Goal: Task Accomplishment & Management: Complete application form

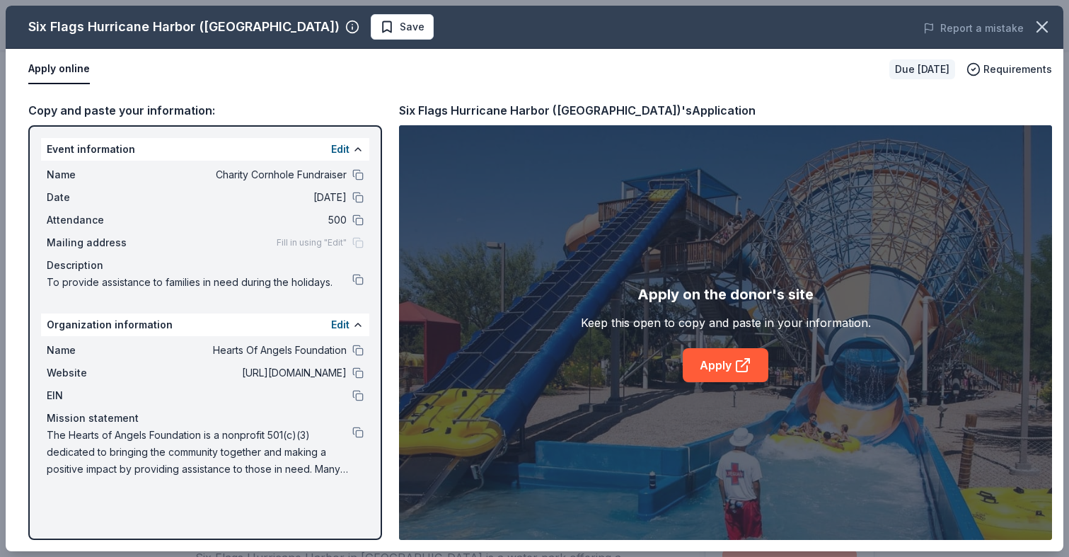
scroll to position [78, 0]
click at [721, 363] on link "Apply" at bounding box center [726, 365] width 86 height 34
click at [735, 360] on icon at bounding box center [742, 365] width 17 height 17
click at [64, 69] on button "Apply online" at bounding box center [59, 69] width 62 height 30
click at [65, 71] on button "Apply online" at bounding box center [59, 69] width 62 height 30
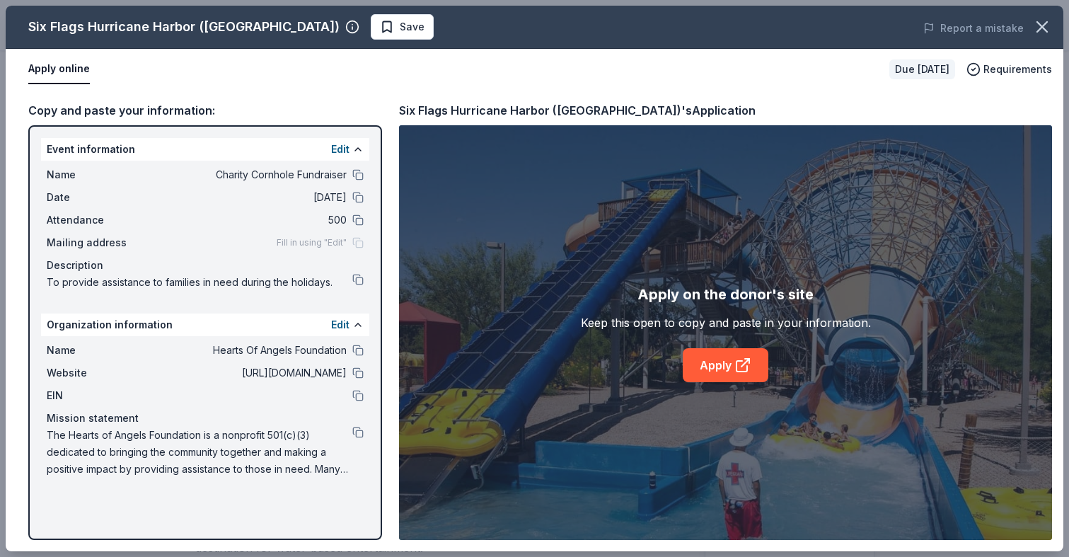
click at [33, 59] on button "Apply online" at bounding box center [59, 69] width 62 height 30
click at [54, 73] on button "Apply online" at bounding box center [59, 69] width 62 height 30
click at [67, 71] on button "Apply online" at bounding box center [59, 69] width 62 height 30
click at [720, 366] on link "Apply" at bounding box center [726, 365] width 86 height 34
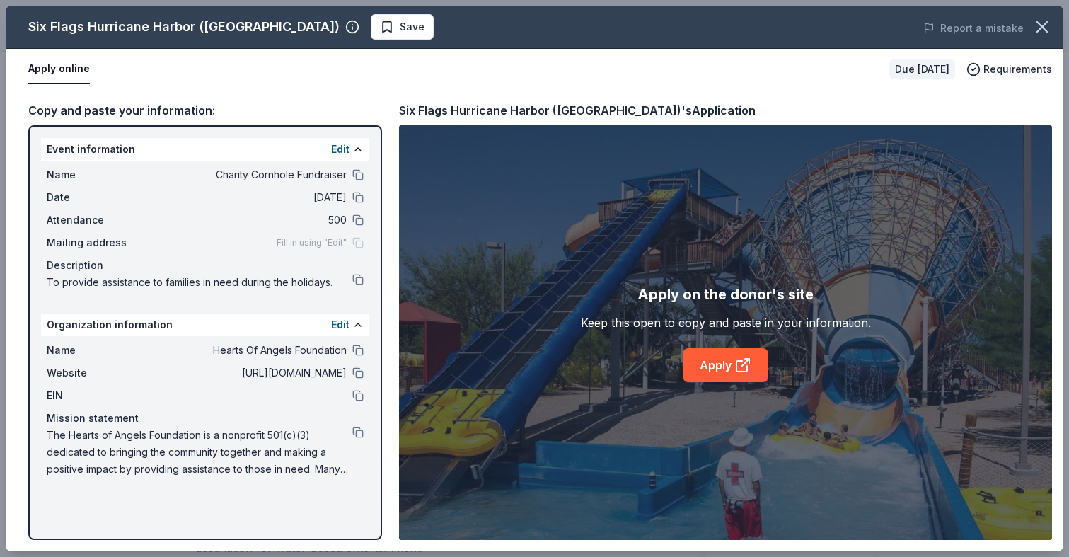
click at [59, 62] on button "Apply online" at bounding box center [59, 69] width 62 height 30
click at [62, 76] on button "Apply online" at bounding box center [59, 69] width 62 height 30
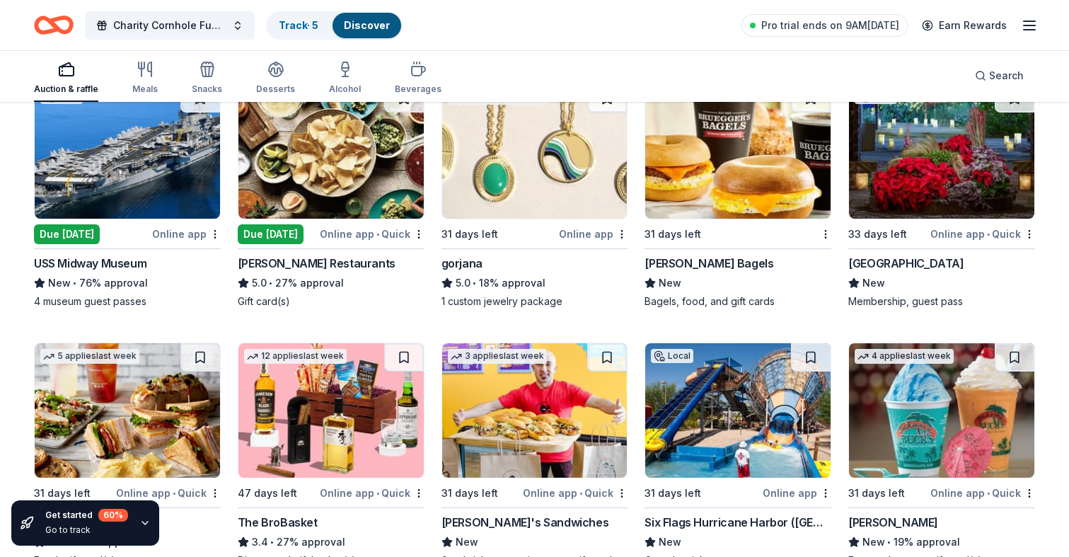
scroll to position [2337, 0]
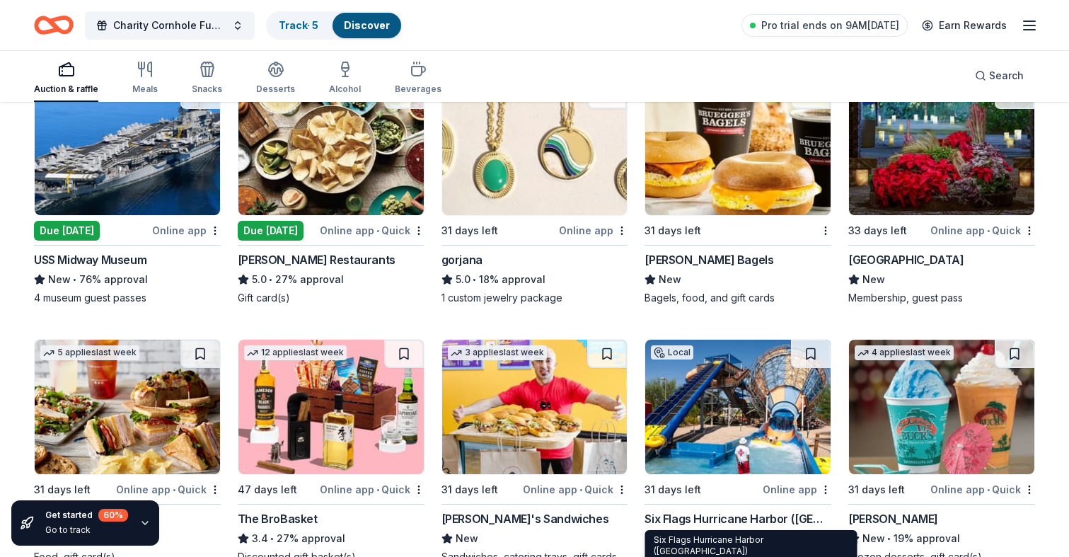
click at [778, 512] on div "Six Flags Hurricane Harbor (Phoenix)" at bounding box center [738, 518] width 187 height 17
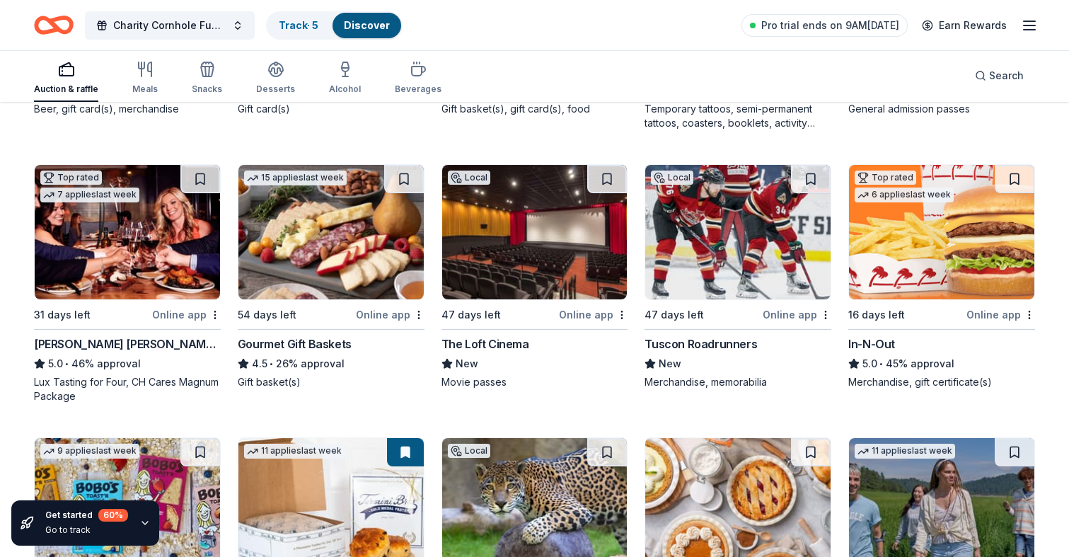
scroll to position [1461, 0]
click at [731, 346] on div "Tuscon Roadrunners" at bounding box center [701, 344] width 112 height 17
click at [323, 345] on div "Gourmet Gift Baskets" at bounding box center [295, 344] width 114 height 17
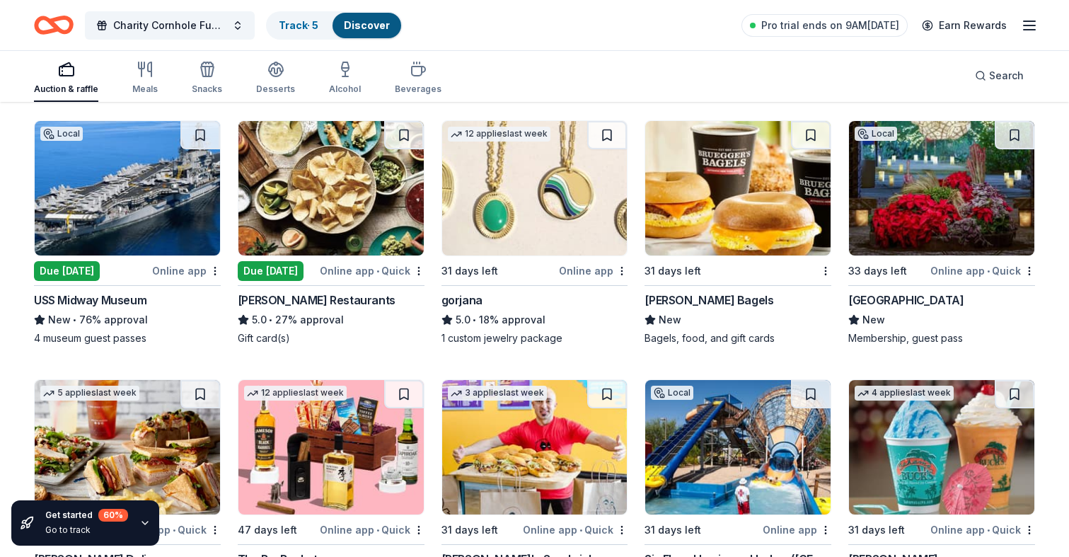
scroll to position [2349, 0]
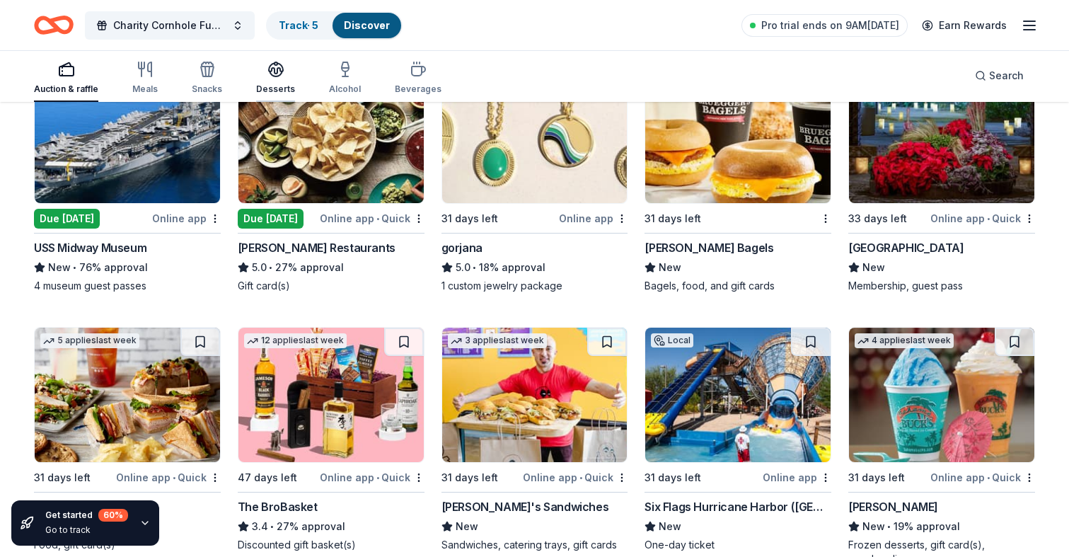
click at [262, 67] on div "button" at bounding box center [275, 69] width 39 height 17
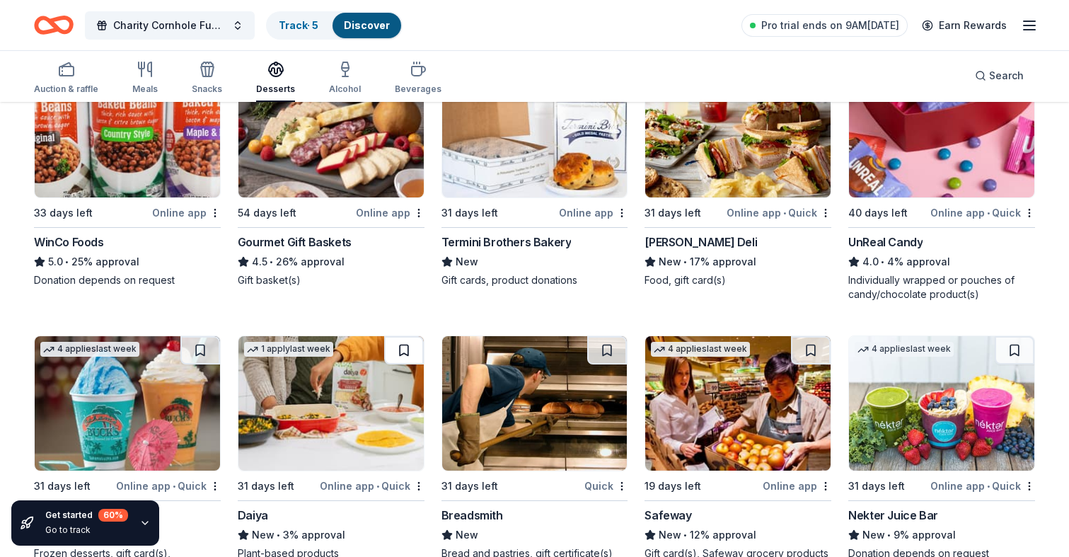
scroll to position [403, 0]
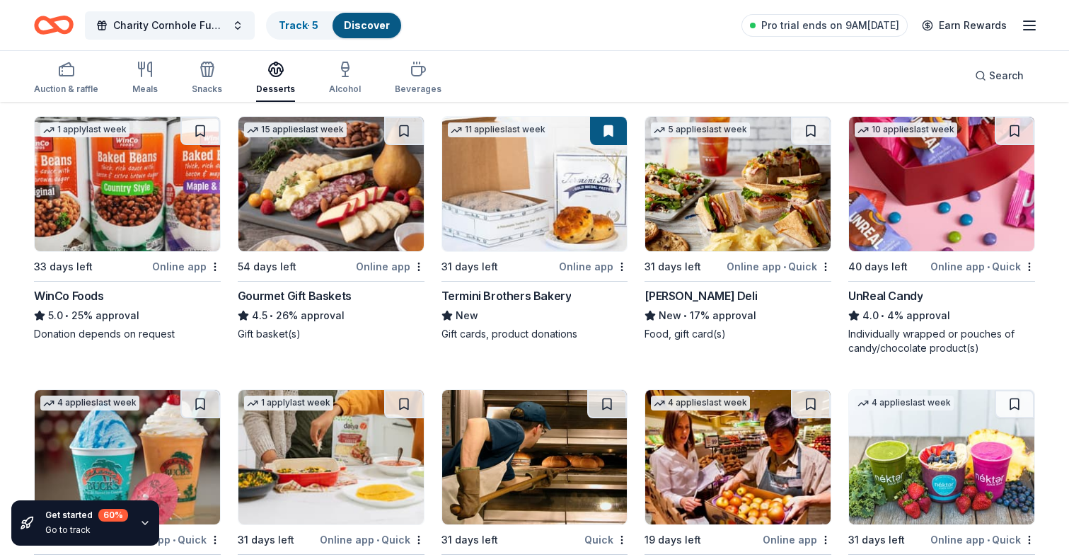
click at [886, 292] on div "UnReal Candy" at bounding box center [885, 295] width 74 height 17
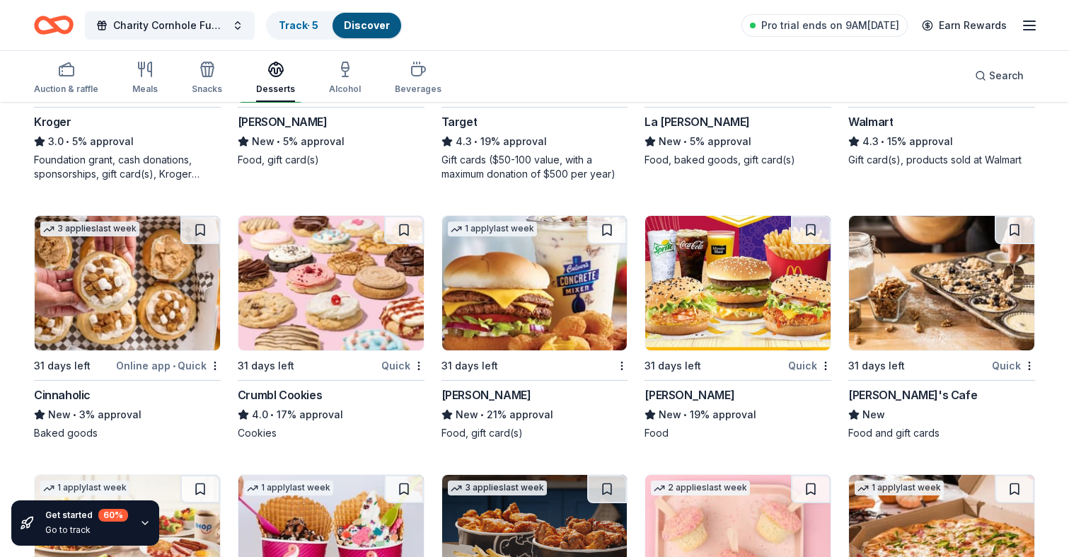
scroll to position [1126, 0]
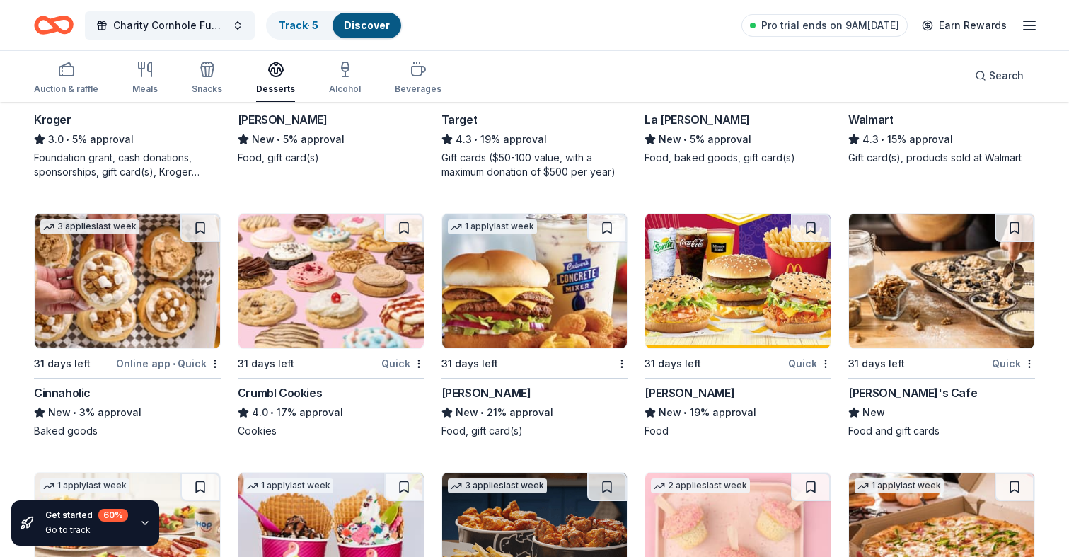
click at [311, 393] on div "Crumbl Cookies" at bounding box center [280, 392] width 84 height 17
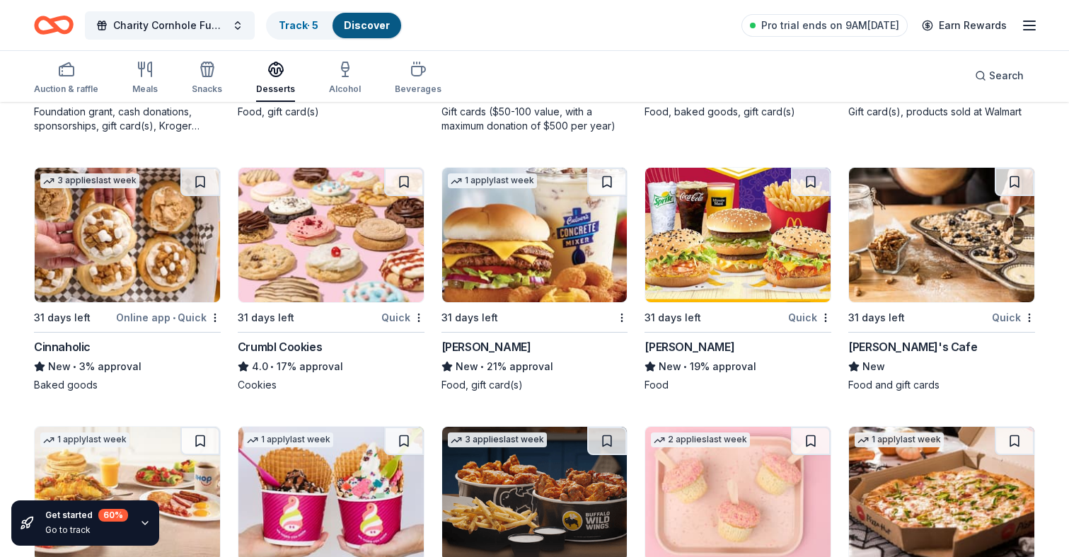
click at [693, 344] on div "McDonald's" at bounding box center [690, 346] width 90 height 17
click at [154, 71] on div "button" at bounding box center [144, 69] width 25 height 17
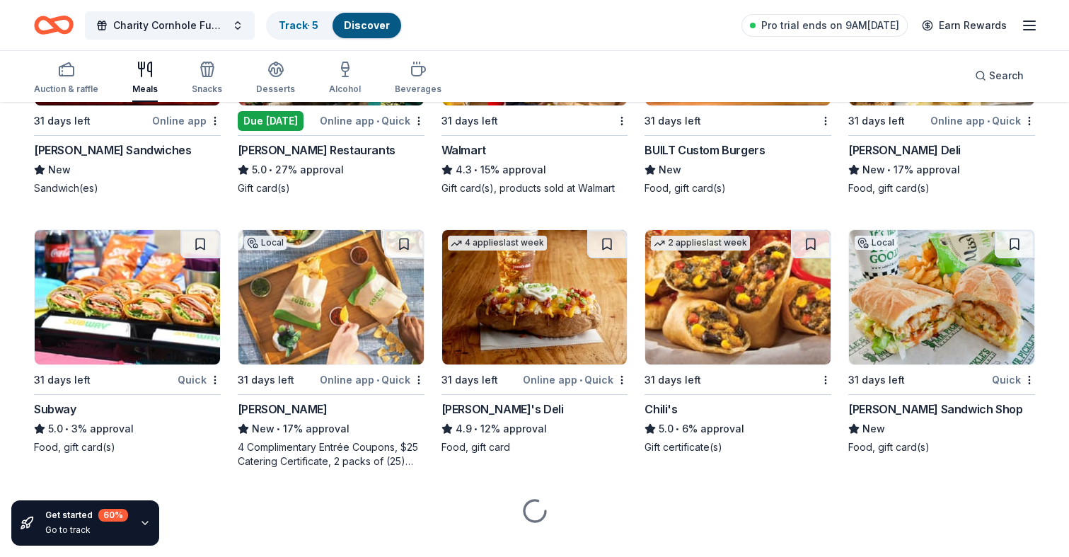
scroll to position [1369, 0]
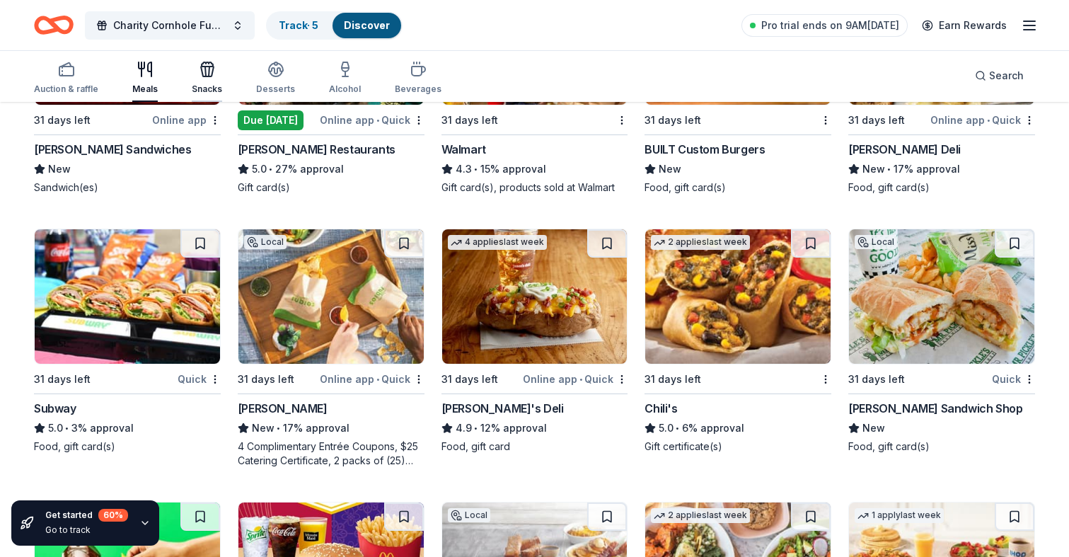
click at [193, 80] on div "Snacks" at bounding box center [207, 78] width 30 height 34
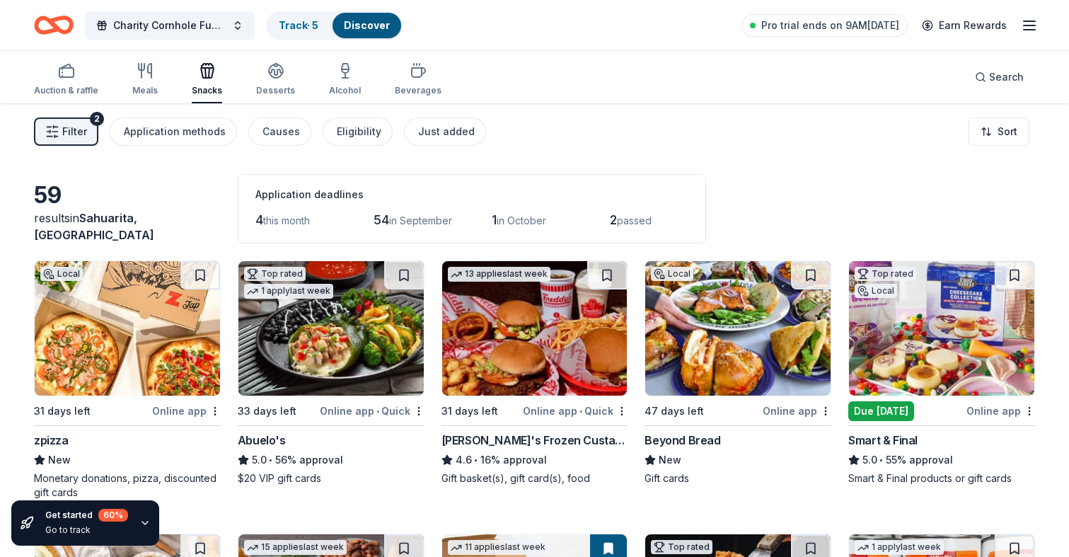
click at [87, 132] on button "Filter 2" at bounding box center [66, 131] width 64 height 28
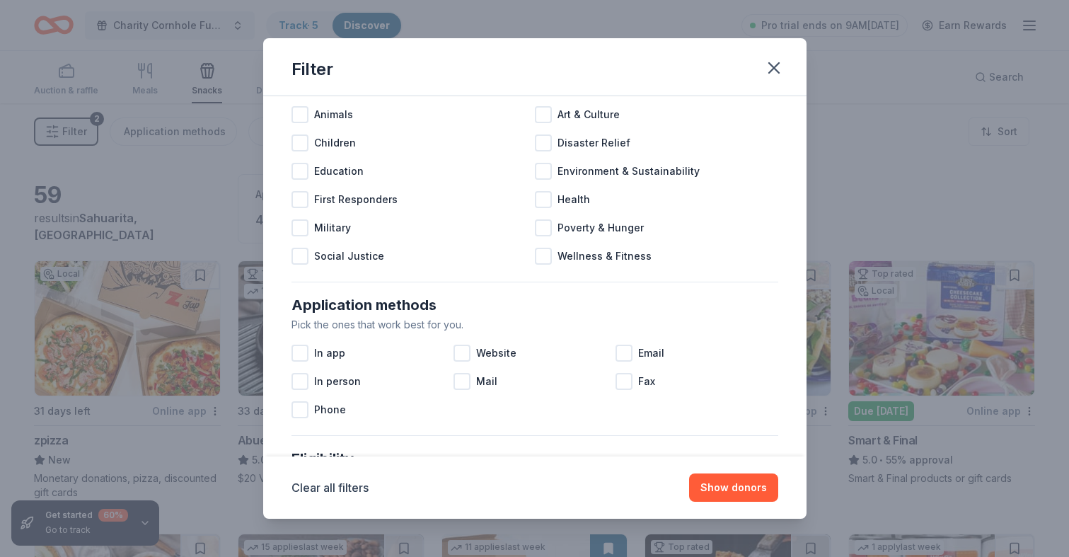
scroll to position [76, 0]
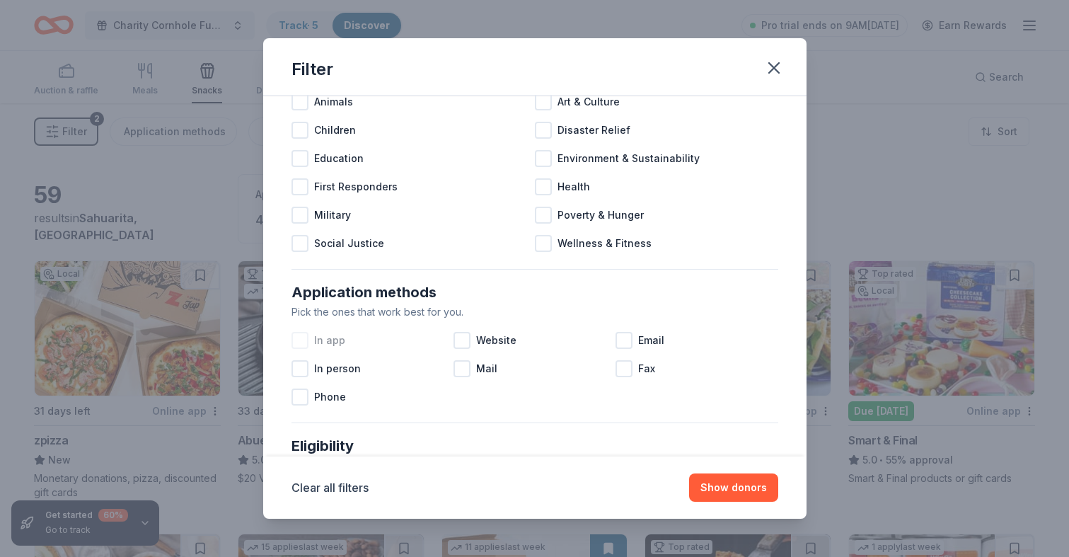
click at [326, 336] on span "In app" at bounding box center [329, 340] width 31 height 17
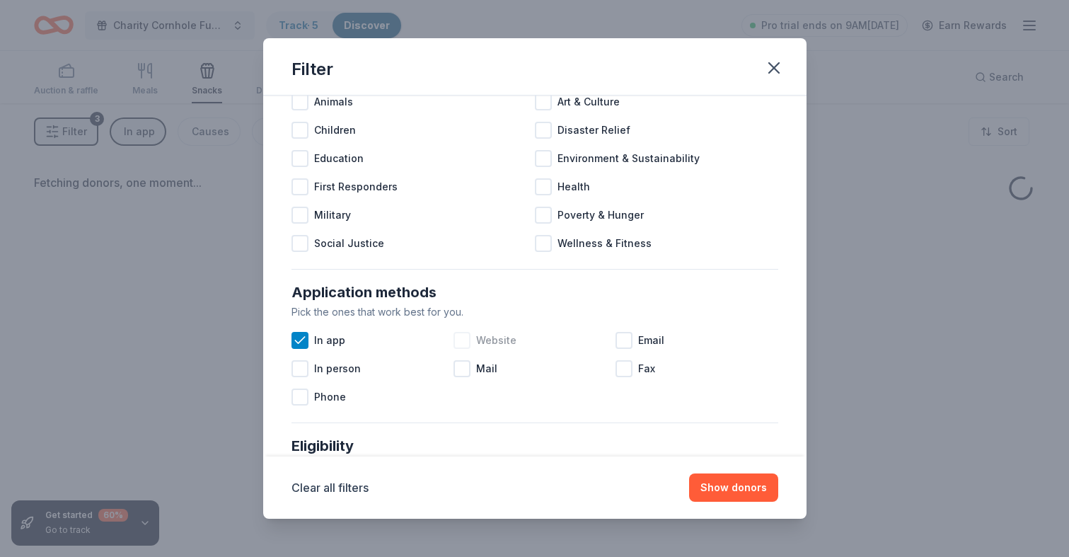
click at [485, 344] on span "Website" at bounding box center [496, 340] width 40 height 17
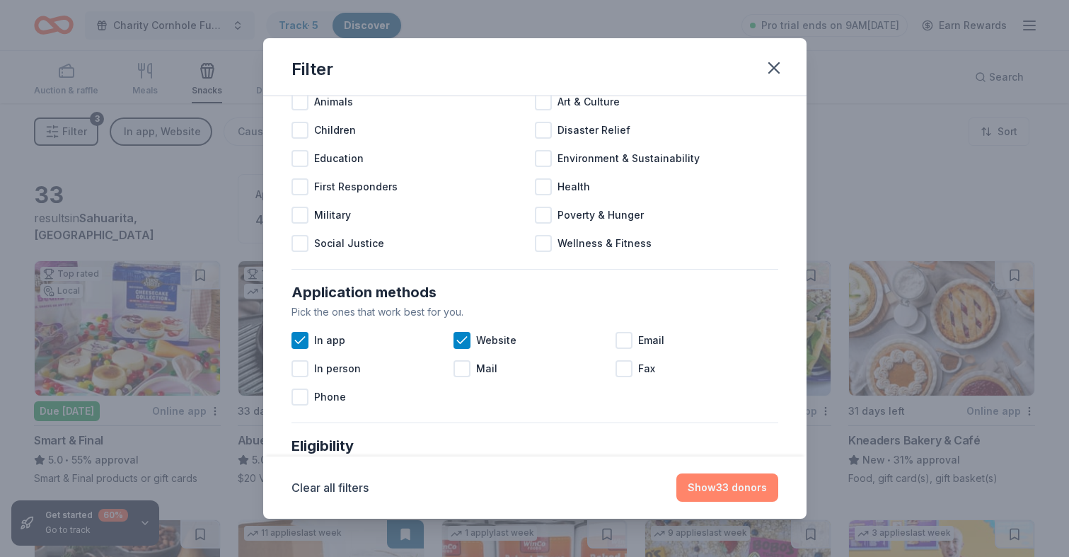
click at [727, 484] on button "Show 33 donors" at bounding box center [727, 487] width 102 height 28
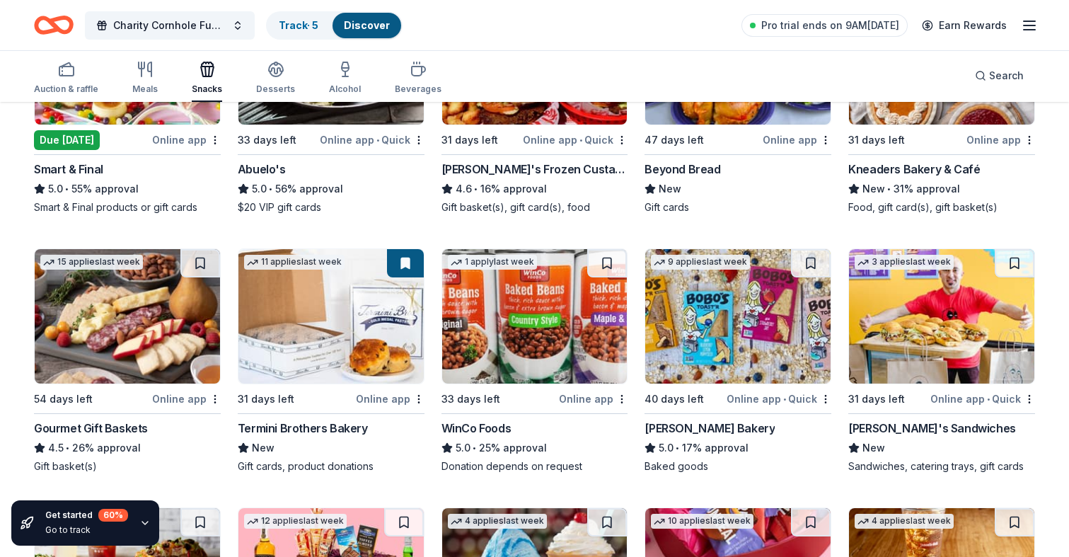
scroll to position [276, 0]
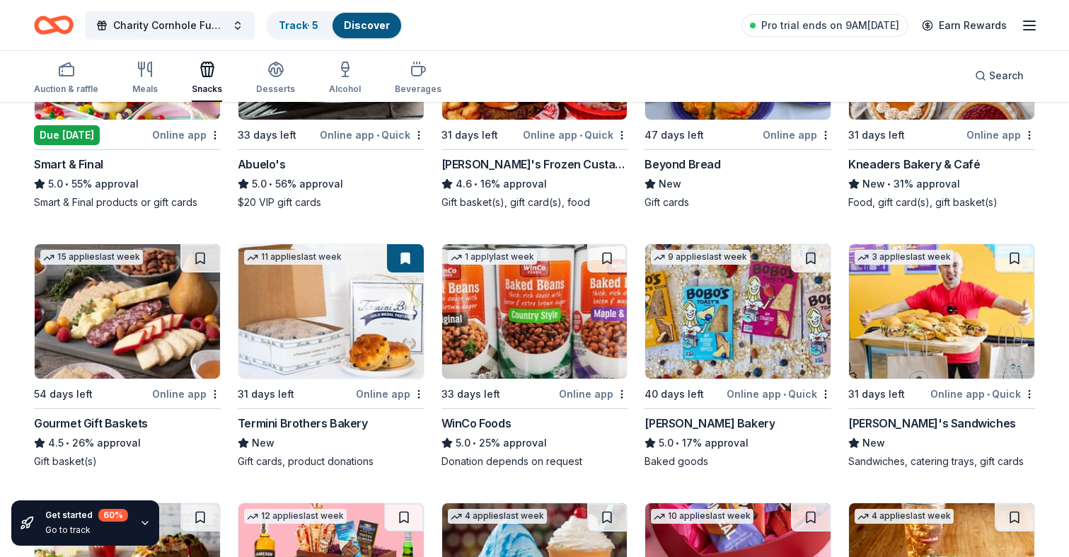
click at [291, 416] on div "Termini Brothers Bakery" at bounding box center [303, 423] width 130 height 17
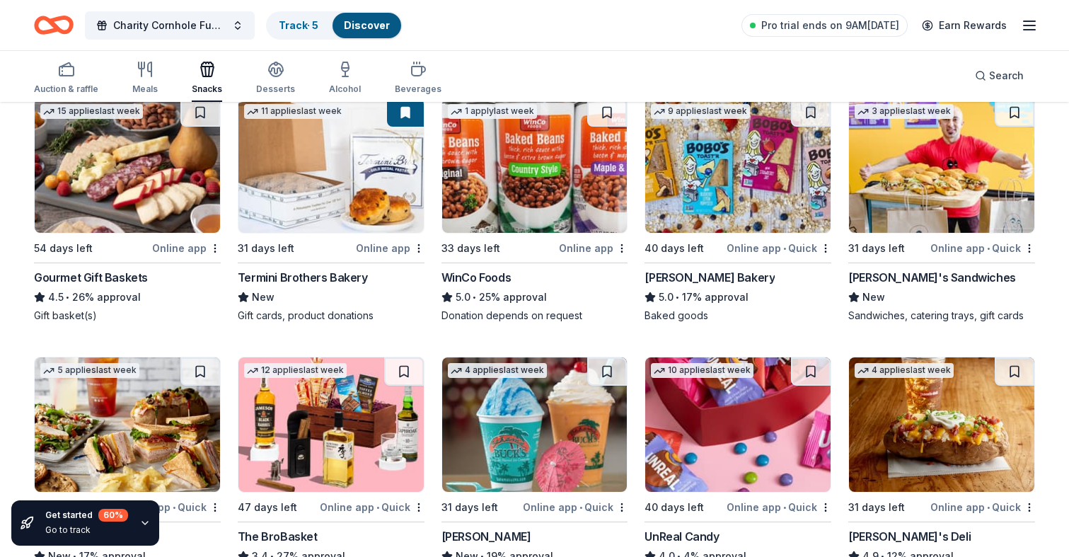
scroll to position [412, 0]
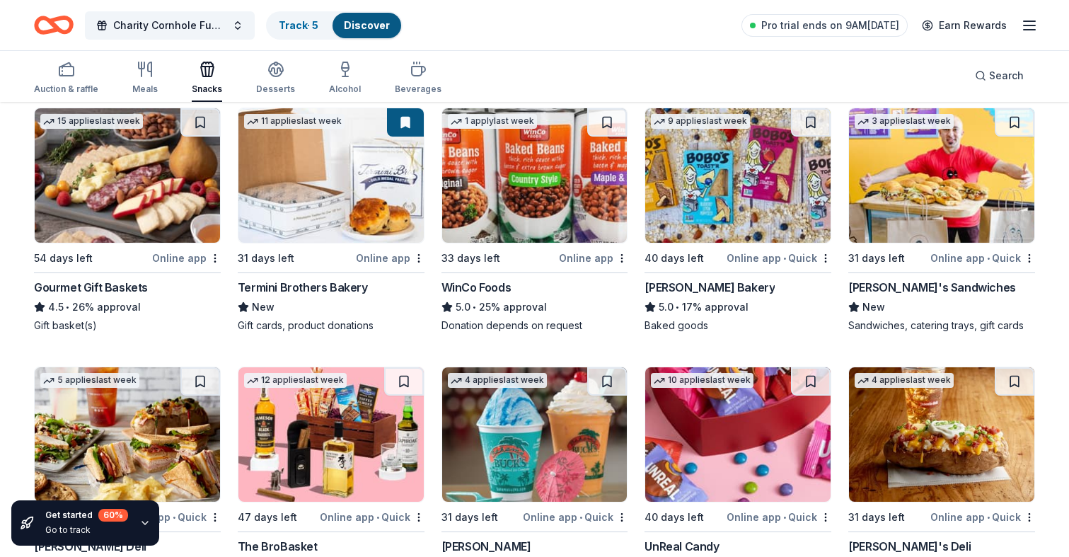
click at [734, 215] on img at bounding box center [737, 175] width 185 height 134
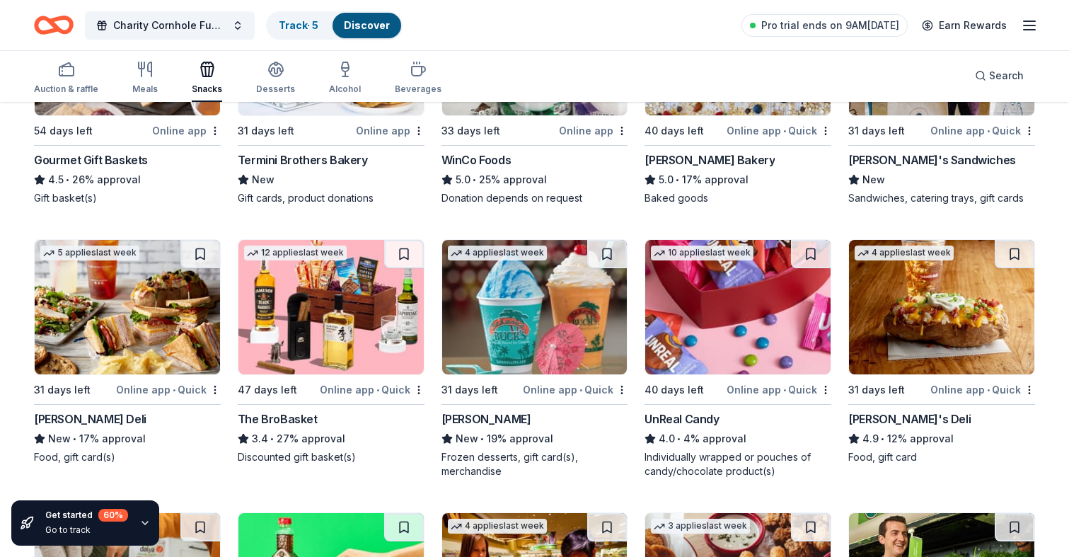
scroll to position [555, 0]
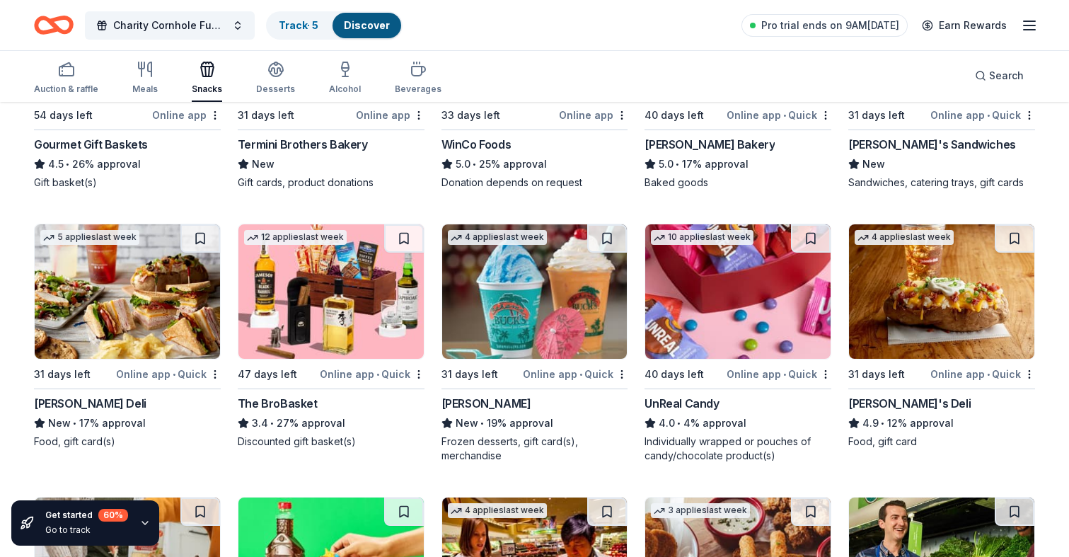
click at [294, 396] on div "The BroBasket" at bounding box center [278, 403] width 80 height 17
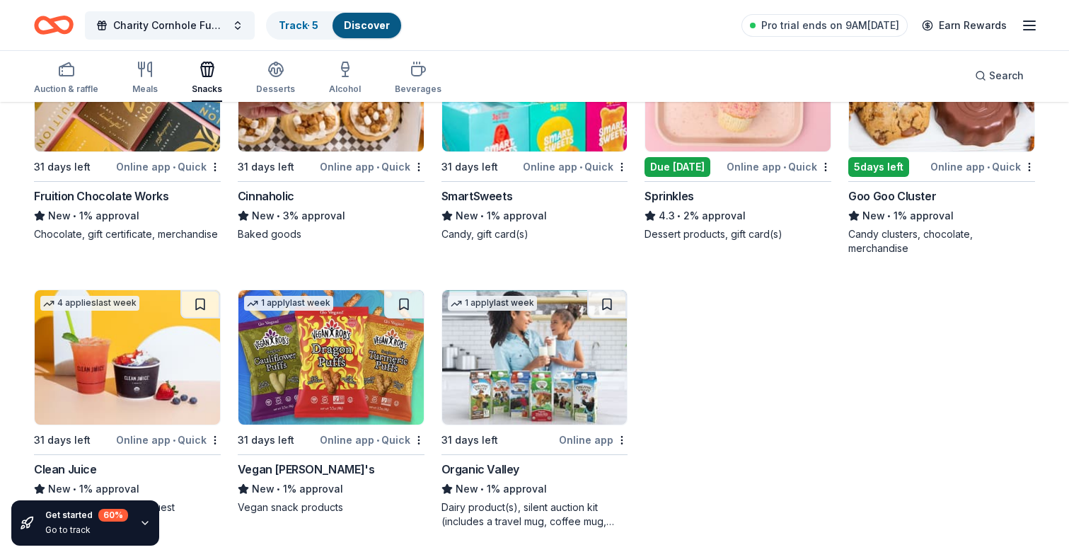
scroll to position [1581, 0]
click at [413, 79] on div "Beverages" at bounding box center [418, 78] width 47 height 34
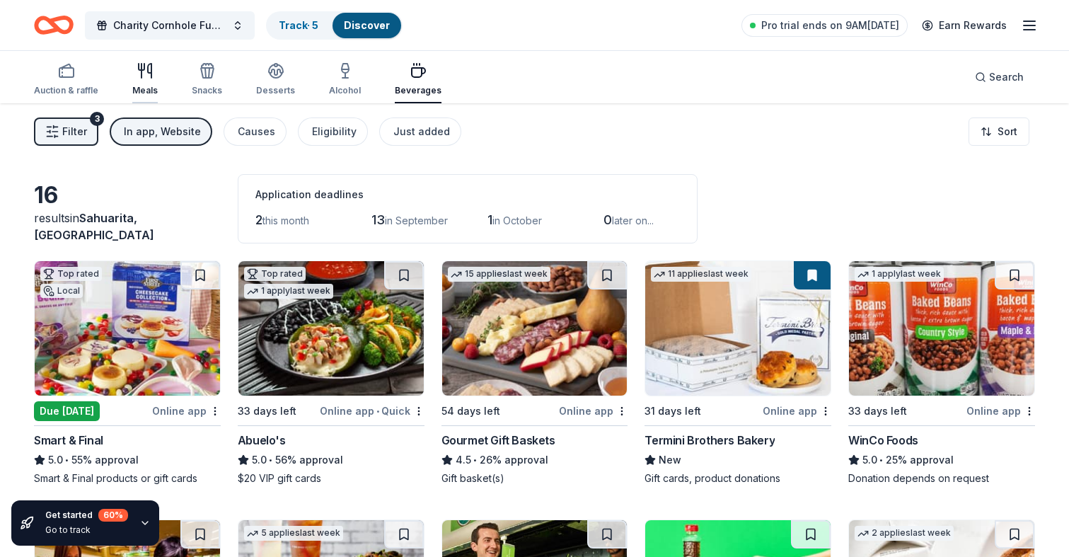
click at [139, 70] on icon "button" at bounding box center [142, 67] width 6 height 6
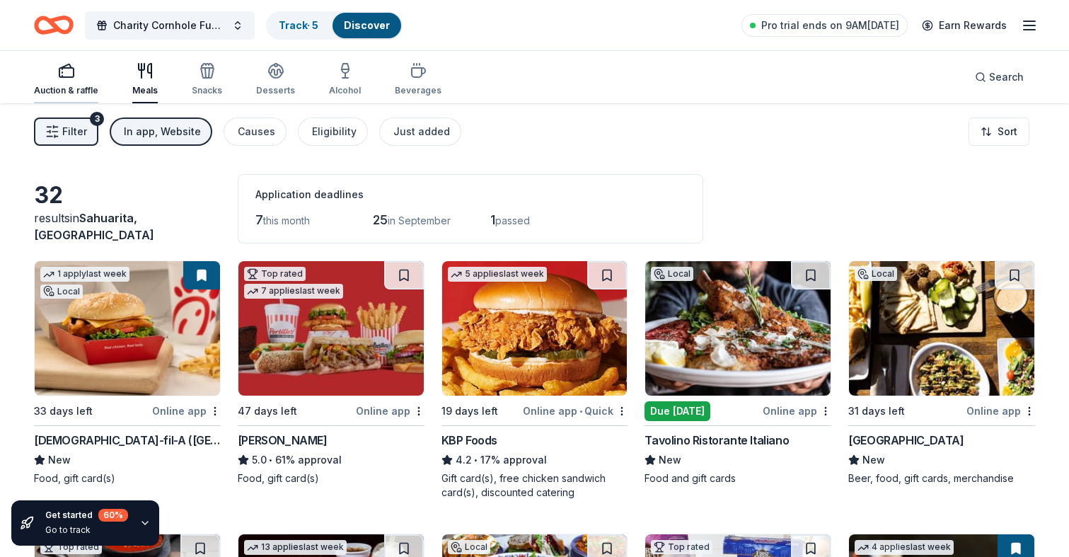
click at [64, 76] on icon "button" at bounding box center [66, 70] width 17 height 17
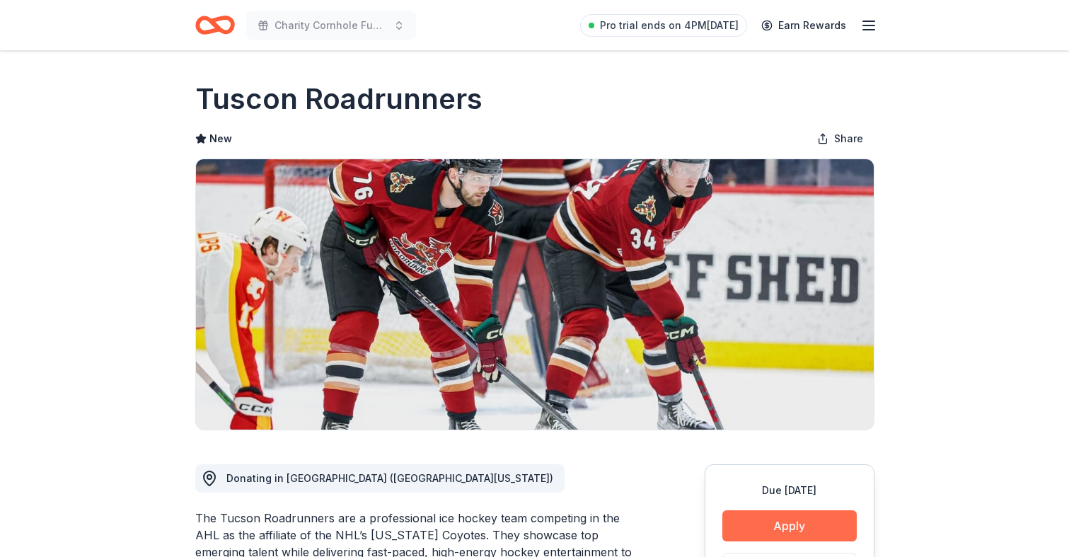
click at [807, 517] on button "Apply" at bounding box center [789, 525] width 134 height 31
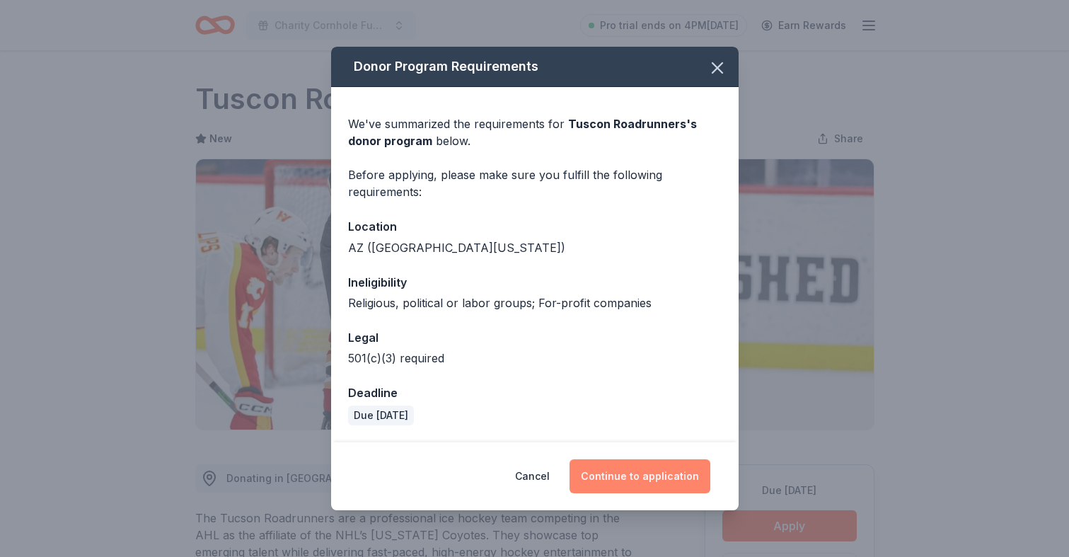
click at [657, 469] on button "Continue to application" at bounding box center [640, 476] width 141 height 34
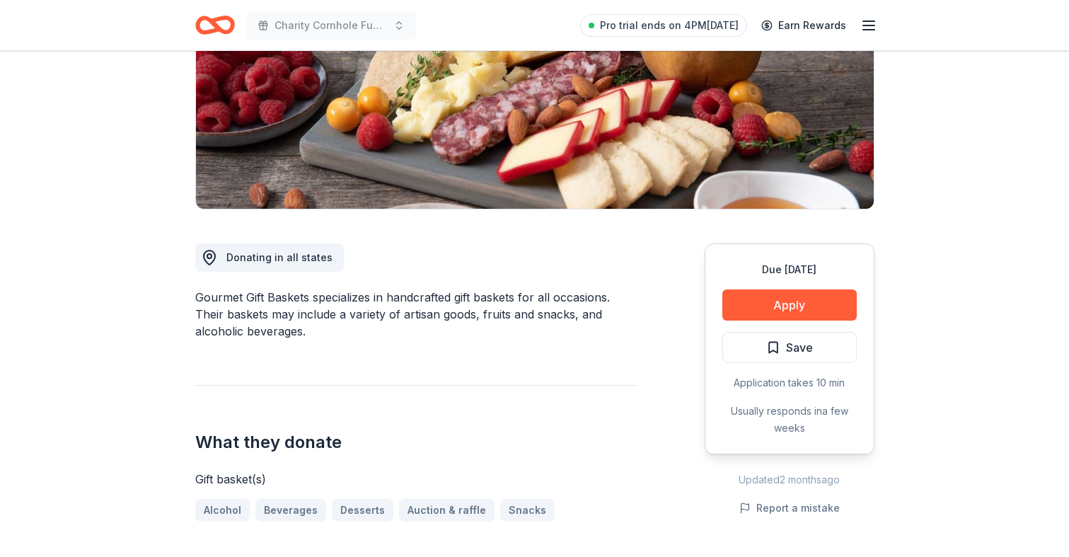
scroll to position [230, 0]
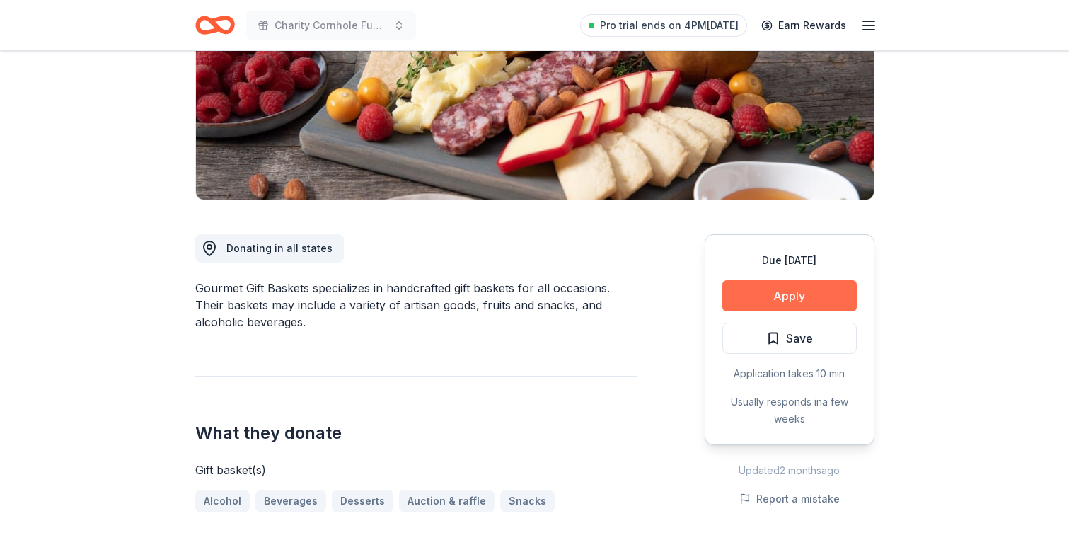
click at [768, 291] on button "Apply" at bounding box center [789, 295] width 134 height 31
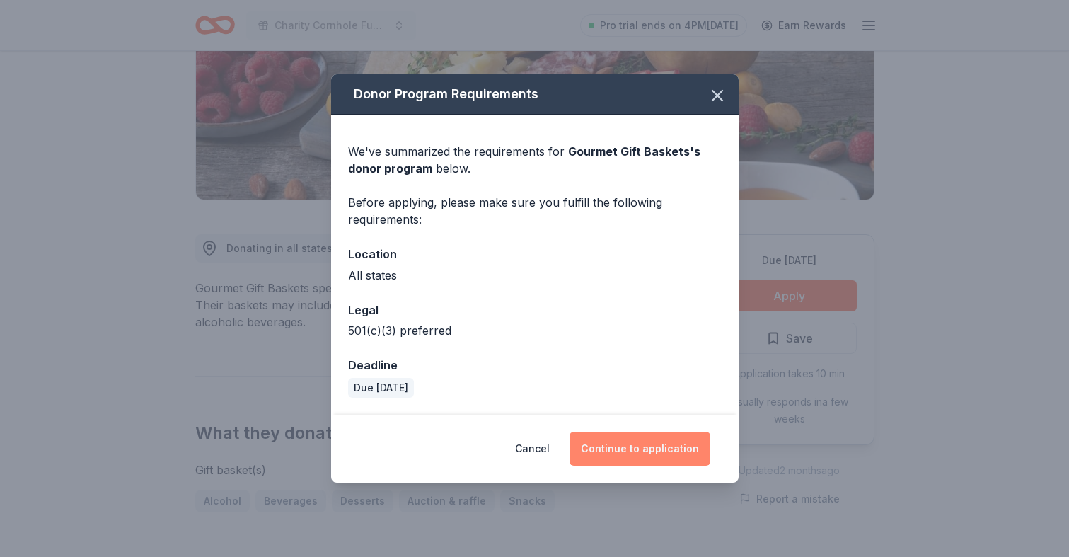
click at [646, 439] on button "Continue to application" at bounding box center [640, 449] width 141 height 34
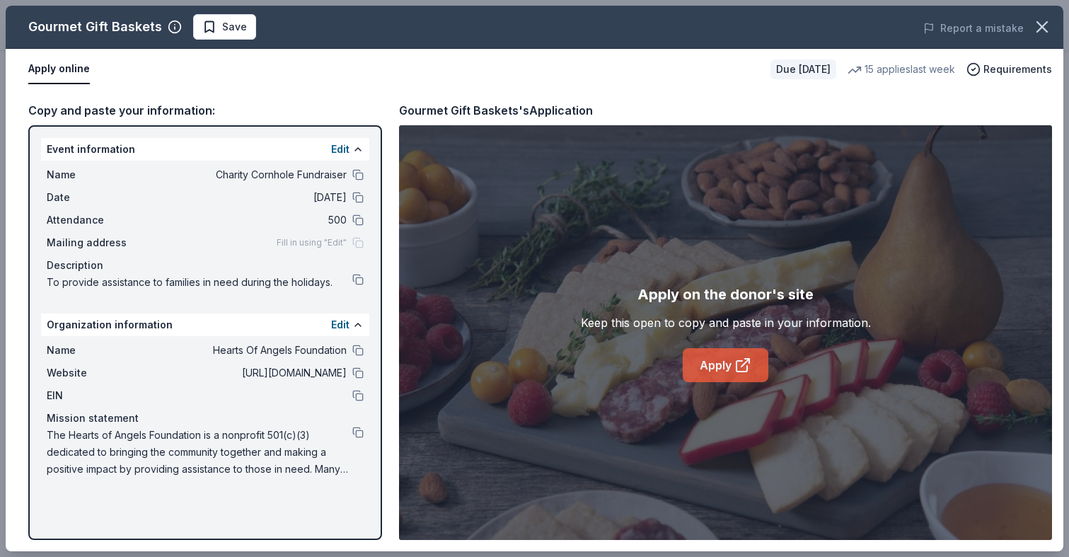
click at [726, 351] on link "Apply" at bounding box center [726, 365] width 86 height 34
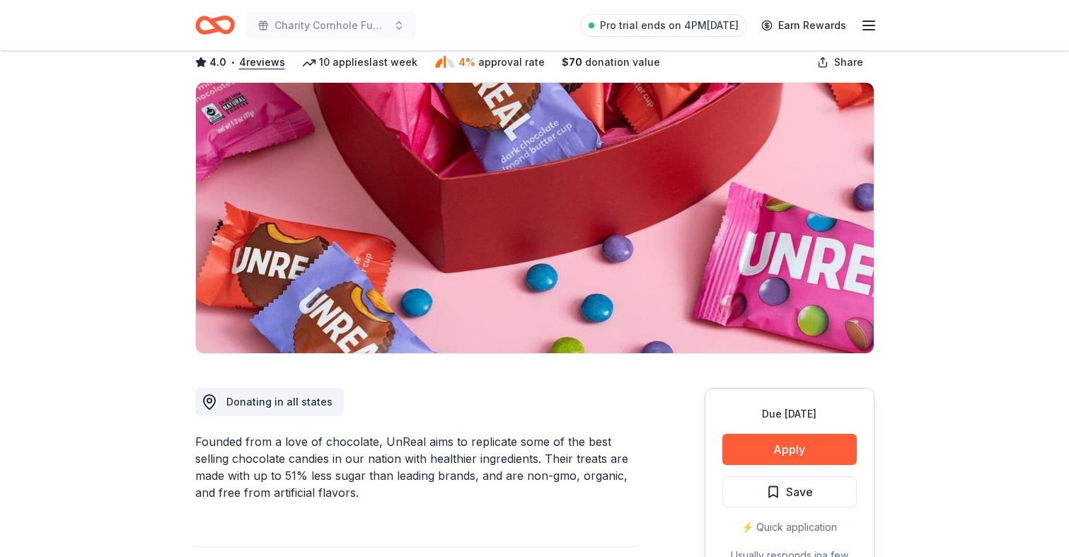
scroll to position [78, 0]
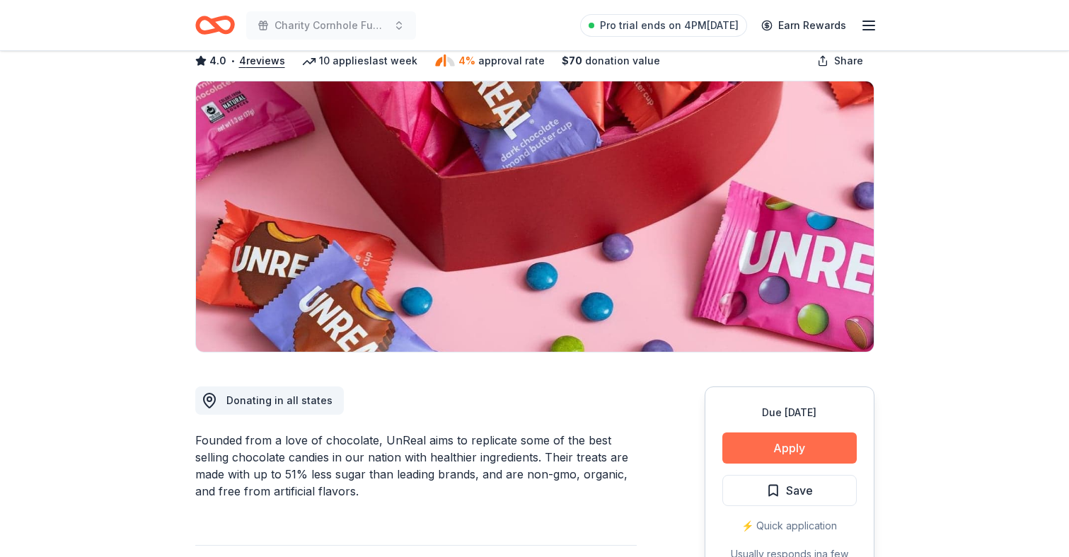
click at [778, 448] on button "Apply" at bounding box center [789, 447] width 134 height 31
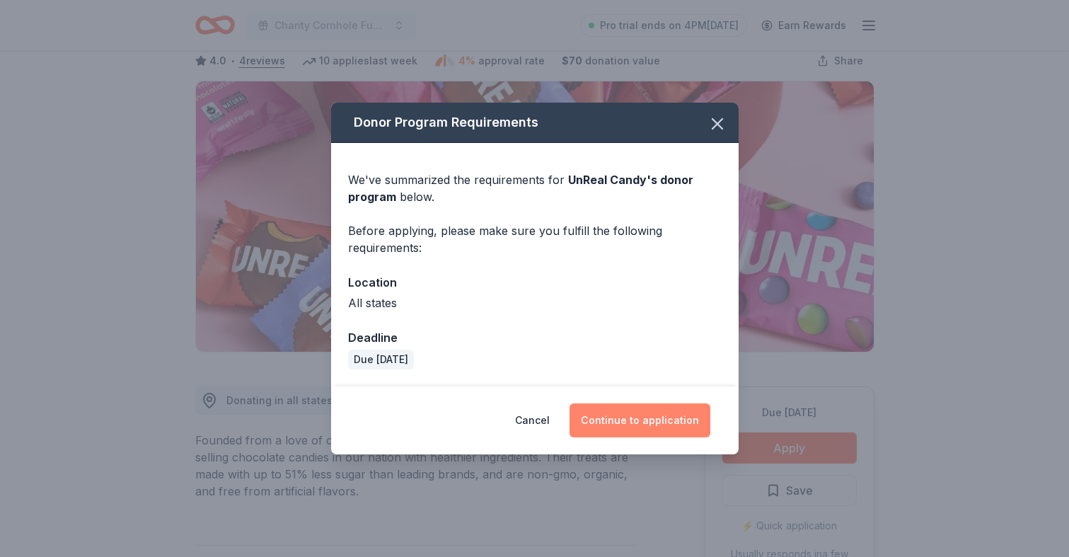
click at [657, 419] on button "Continue to application" at bounding box center [640, 420] width 141 height 34
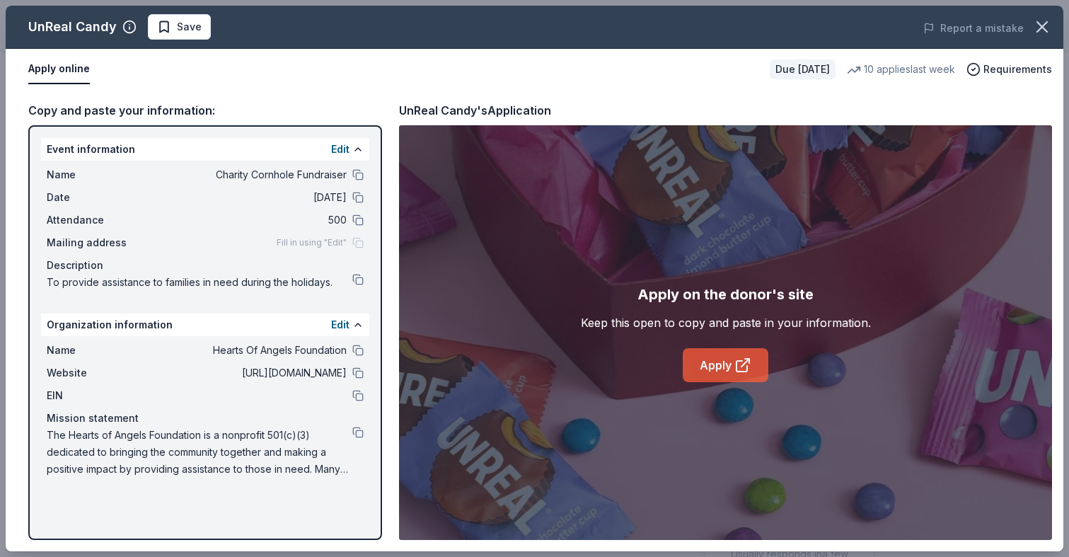
click at [724, 361] on link "Apply" at bounding box center [726, 365] width 86 height 34
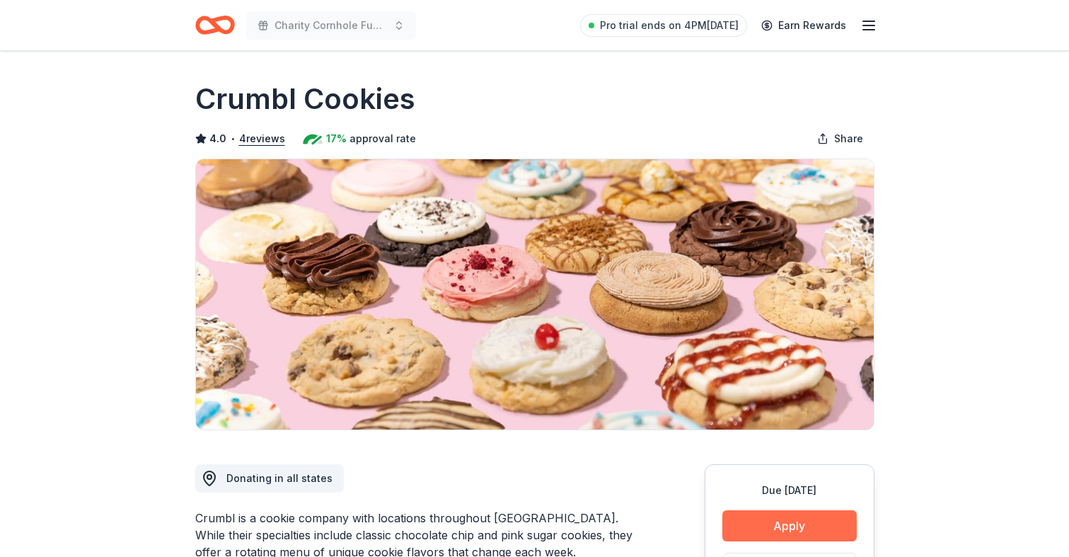
click at [812, 516] on button "Apply" at bounding box center [789, 525] width 134 height 31
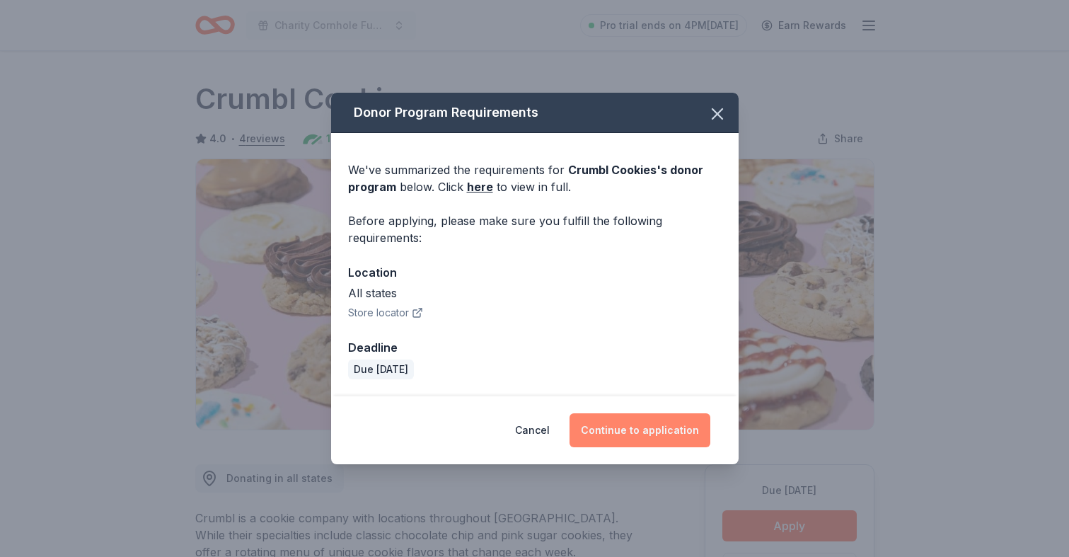
click at [625, 432] on button "Continue to application" at bounding box center [640, 430] width 141 height 34
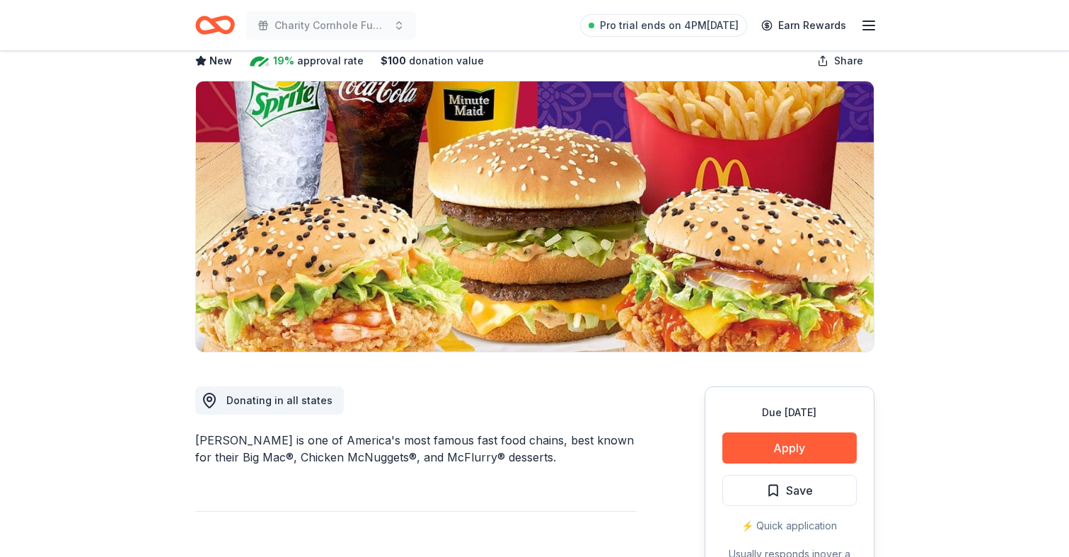
scroll to position [98, 0]
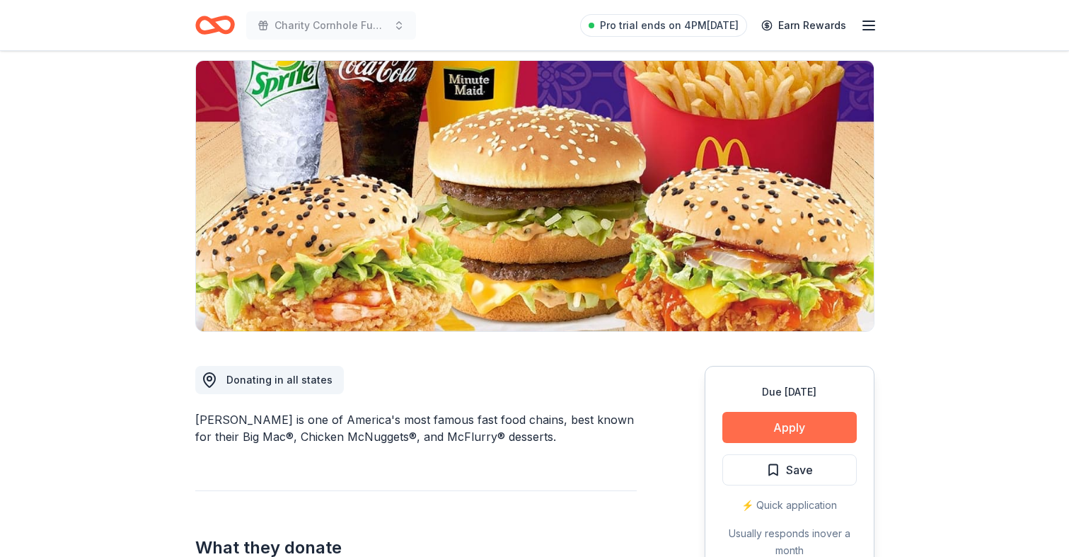
click at [772, 420] on button "Apply" at bounding box center [789, 427] width 134 height 31
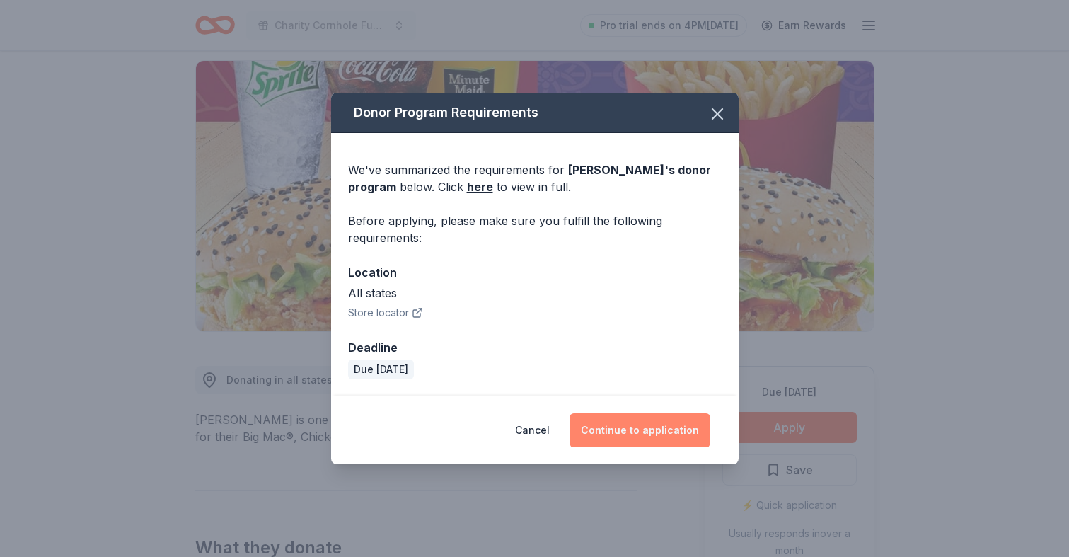
click at [639, 432] on button "Continue to application" at bounding box center [640, 430] width 141 height 34
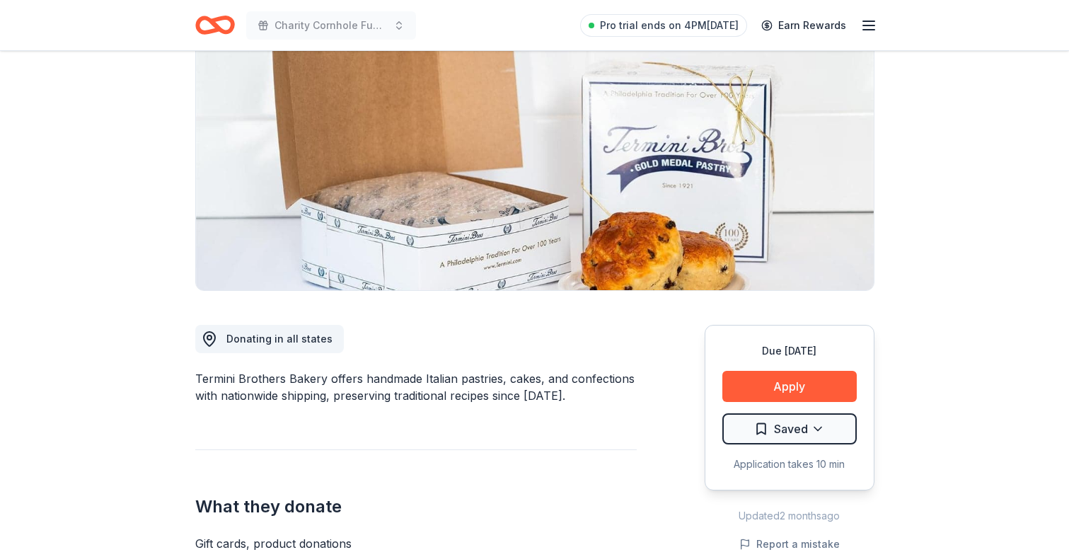
scroll to position [158, 0]
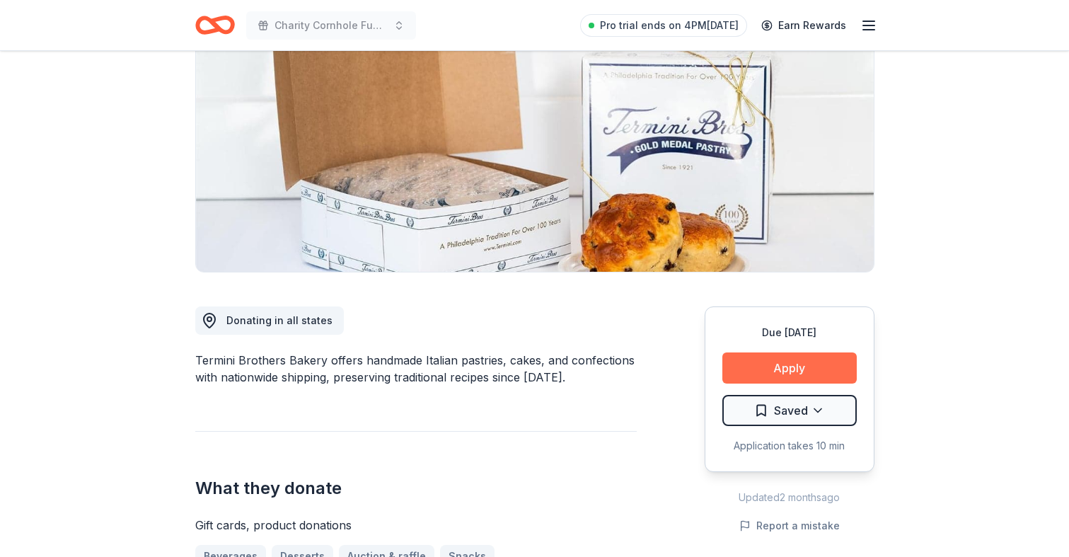
click at [800, 371] on button "Apply" at bounding box center [789, 367] width 134 height 31
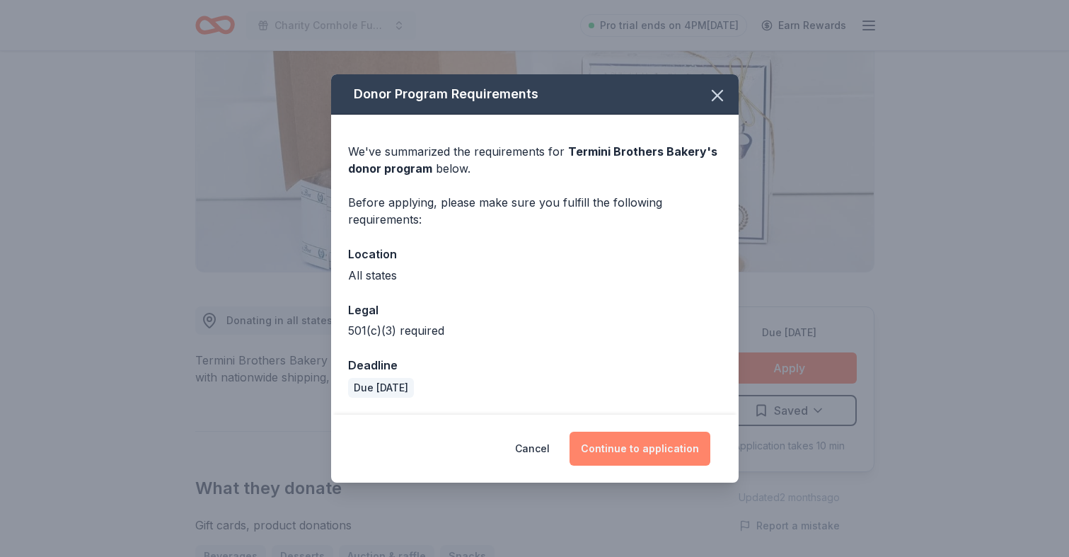
click at [628, 450] on button "Continue to application" at bounding box center [640, 449] width 141 height 34
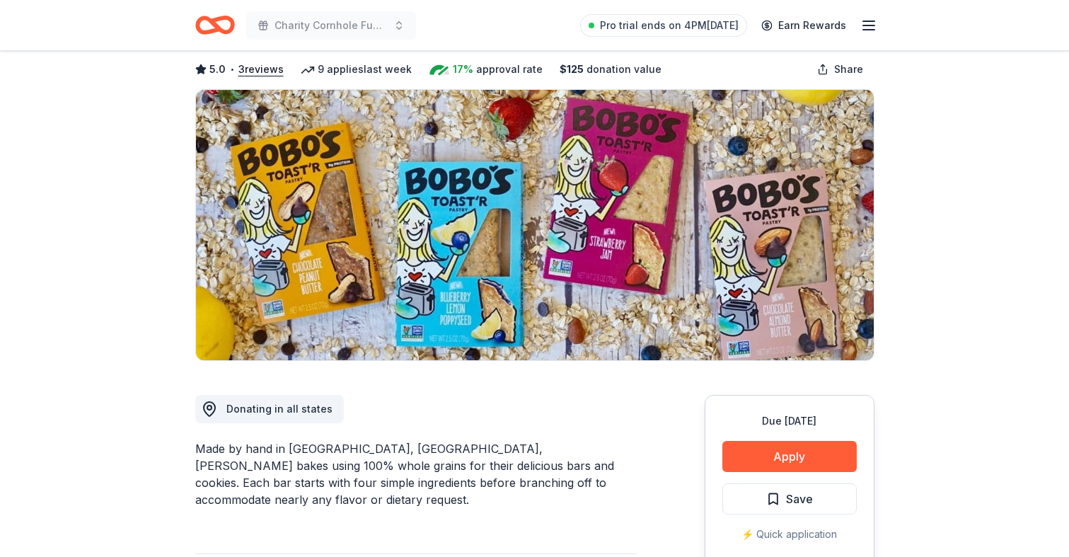
scroll to position [74, 0]
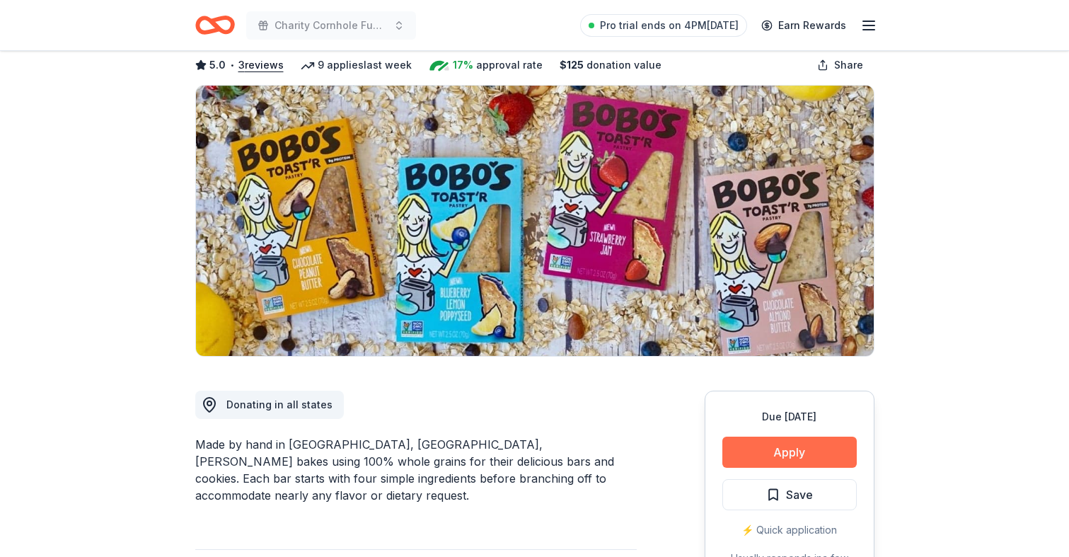
click at [756, 454] on button "Apply" at bounding box center [789, 452] width 134 height 31
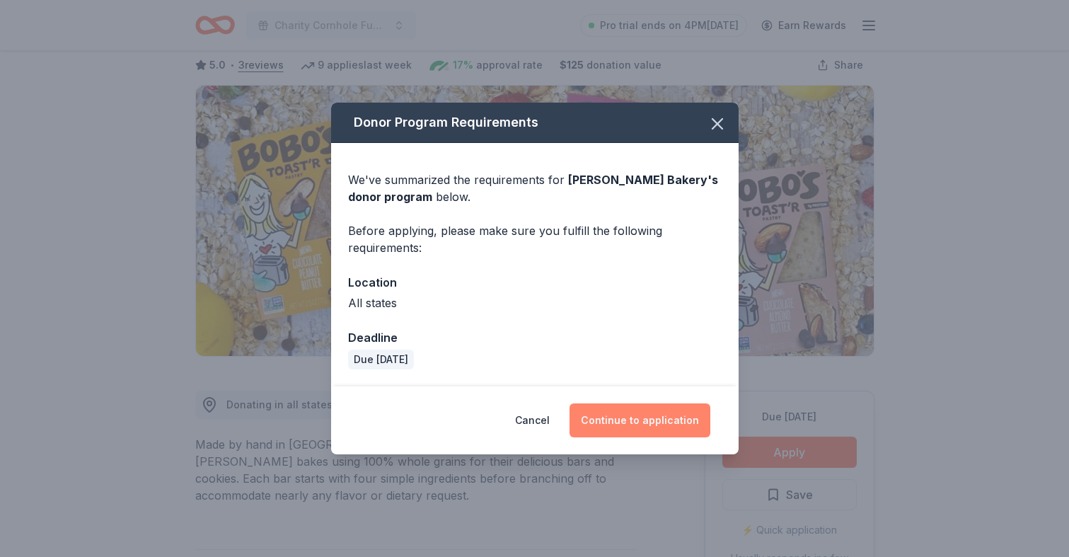
click at [642, 404] on button "Continue to application" at bounding box center [640, 420] width 141 height 34
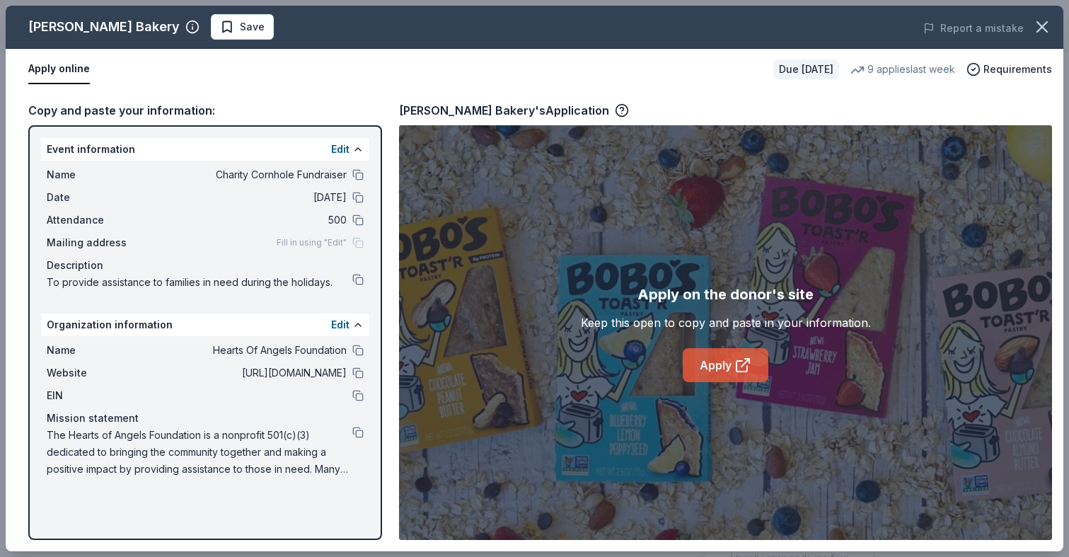
click at [700, 359] on link "Apply" at bounding box center [726, 365] width 86 height 34
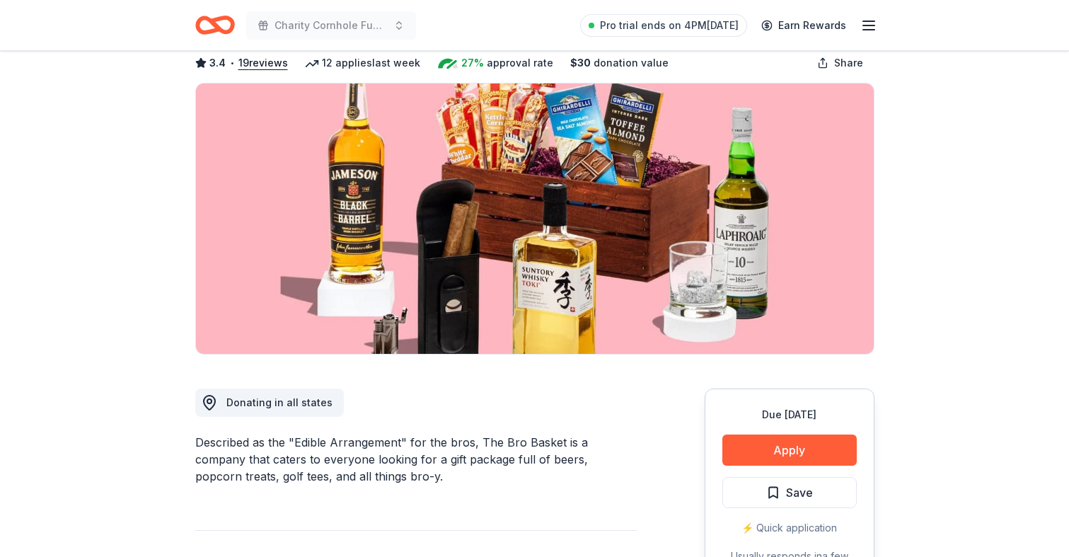
scroll to position [85, 0]
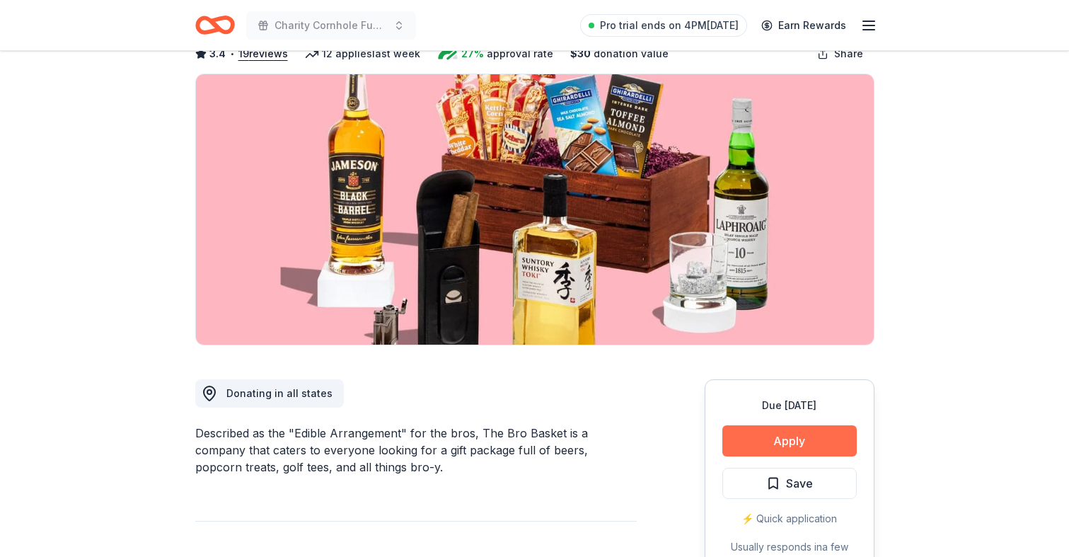
click at [763, 437] on button "Apply" at bounding box center [789, 440] width 134 height 31
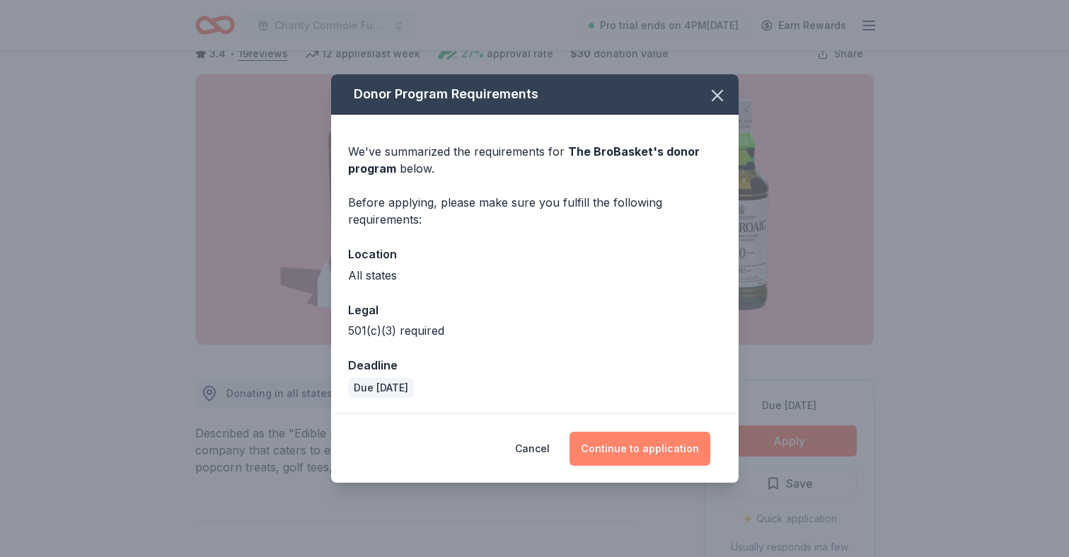
click at [636, 441] on button "Continue to application" at bounding box center [640, 449] width 141 height 34
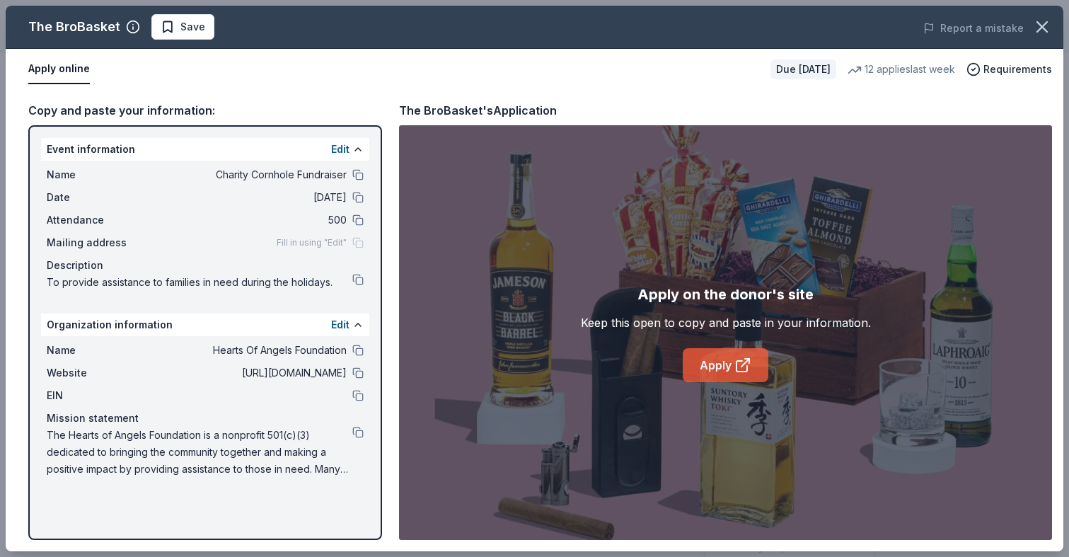
click at [710, 374] on link "Apply" at bounding box center [726, 365] width 86 height 34
